Goal: Task Accomplishment & Management: Use online tool/utility

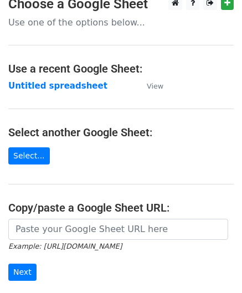
scroll to position [111, 0]
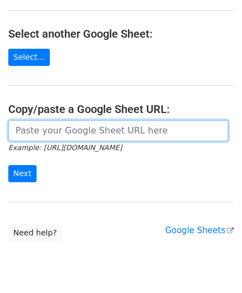
drag, startPoint x: 75, startPoint y: 126, endPoint x: 69, endPoint y: 126, distance: 6.1
click at [75, 126] on input "url" at bounding box center [118, 130] width 220 height 21
paste input "[URL][DOMAIN_NAME]"
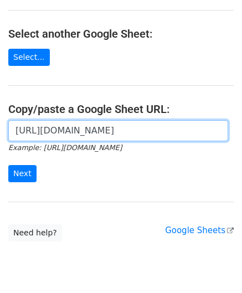
scroll to position [0, 249]
type input "https://docs.google.com/spreadsheets/d/165IWmw9prA6cIm0pu7o0bQOjsDmDfxPEwfh7yG3…"
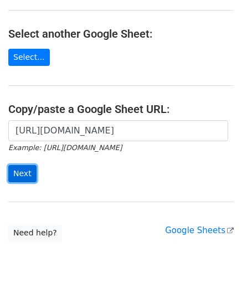
click at [27, 169] on input "Next" at bounding box center [22, 173] width 28 height 17
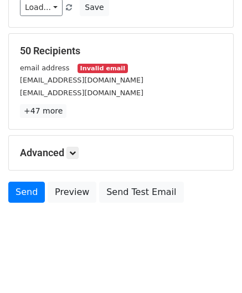
scroll to position [135, 0]
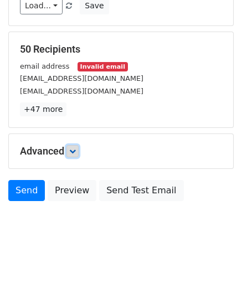
click at [79, 149] on link at bounding box center [73, 151] width 12 height 12
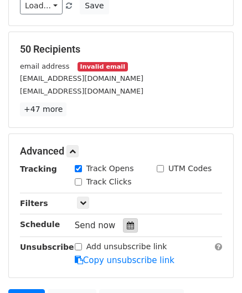
click at [127, 222] on icon at bounding box center [130, 226] width 7 height 8
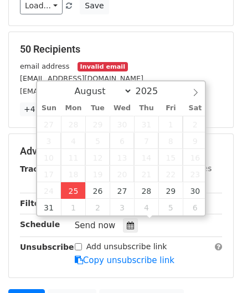
type input "[DATE] 12:00"
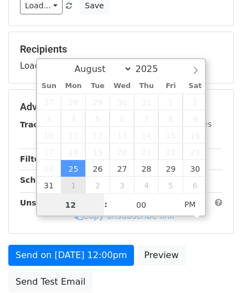
type input "2"
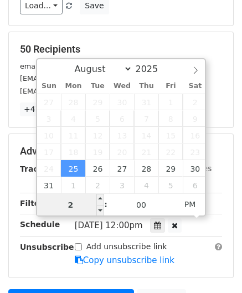
drag, startPoint x: 74, startPoint y: 208, endPoint x: 42, endPoint y: 209, distance: 31.6
click at [42, 209] on input "2" at bounding box center [71, 205] width 68 height 22
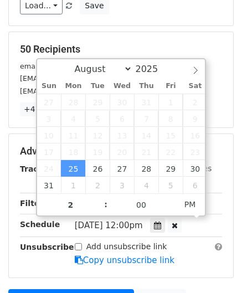
type input "[DATE] 14:00"
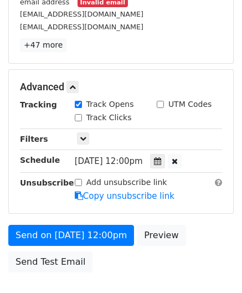
scroll to position [214, 0]
